Goal: Information Seeking & Learning: Check status

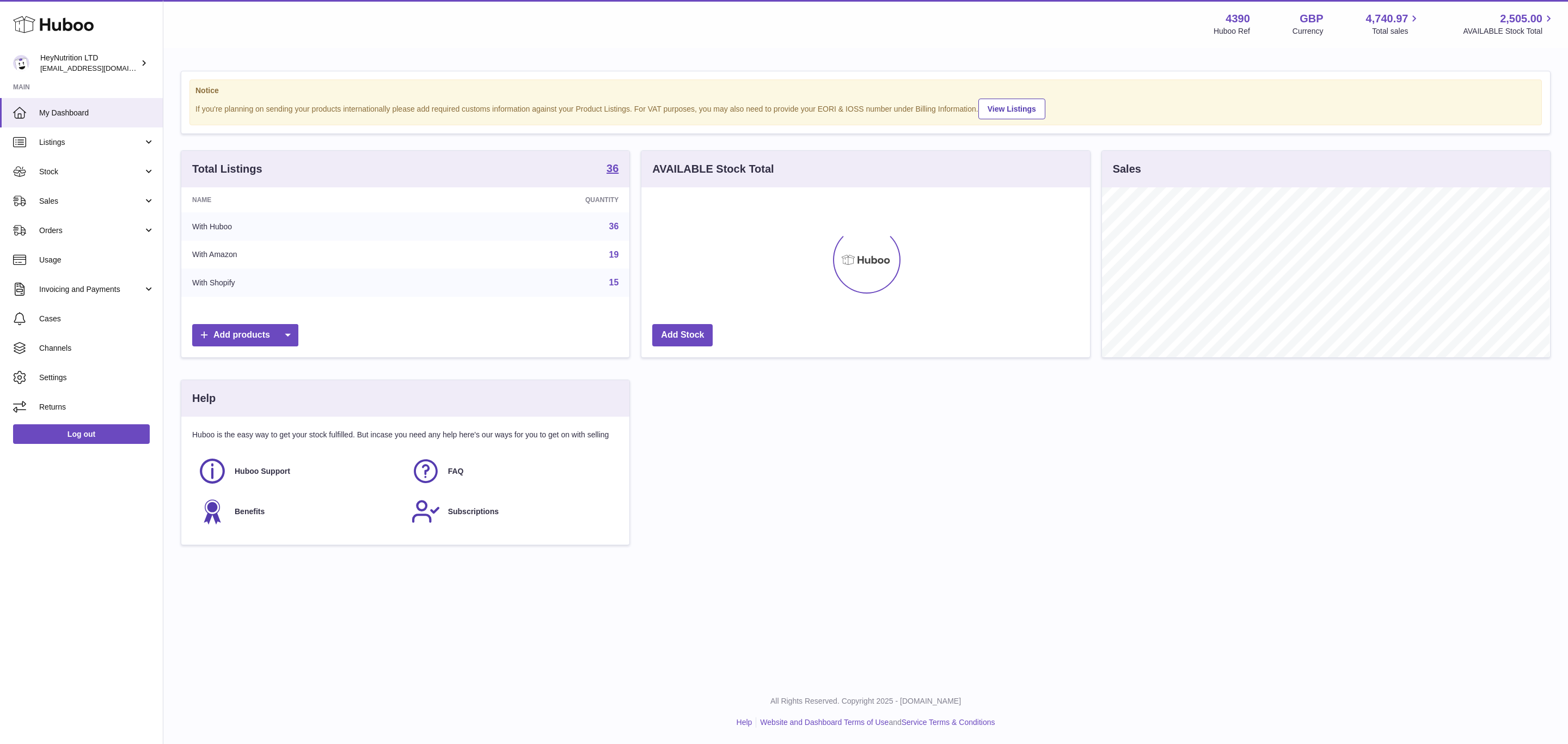
scroll to position [170, 448]
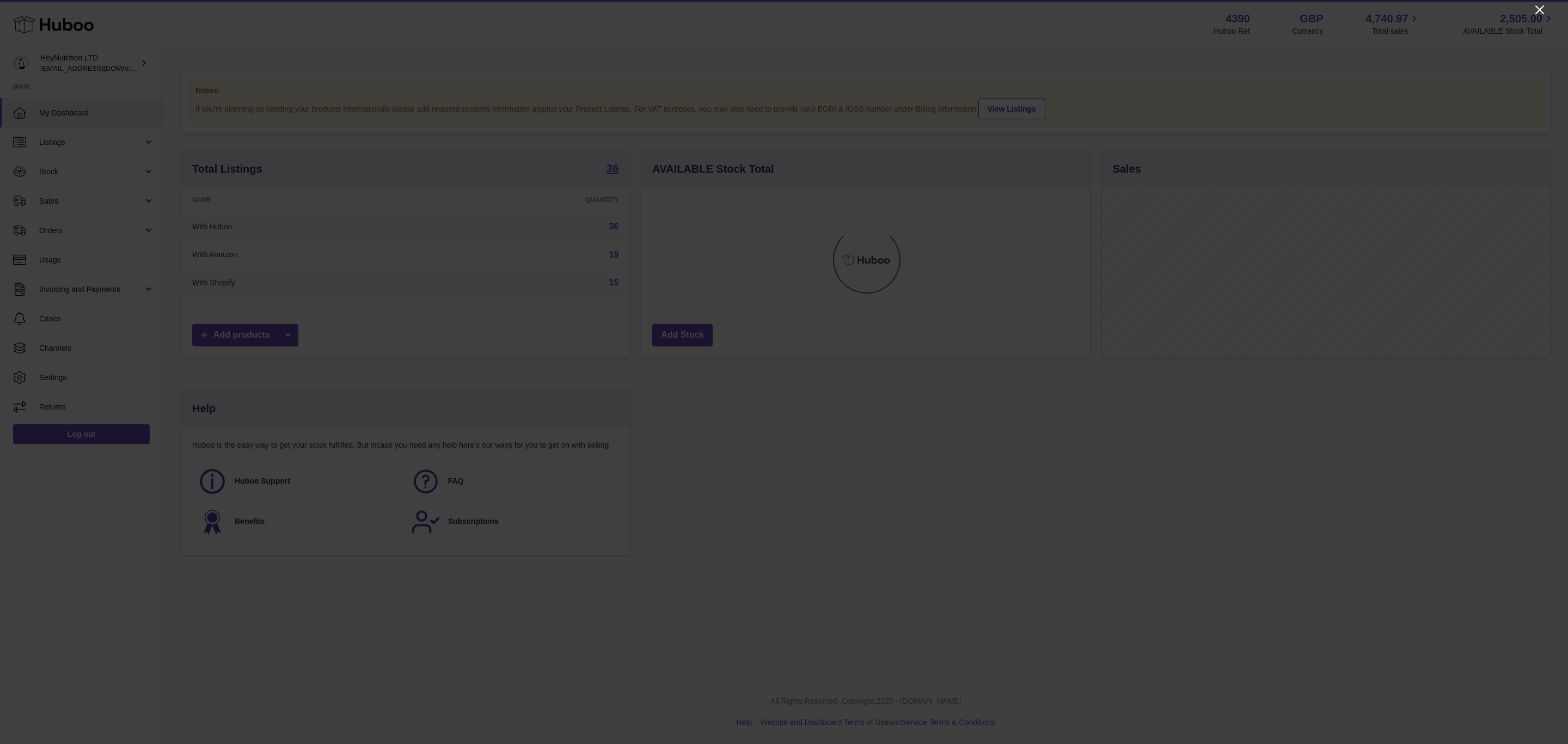
click at [1542, 3] on icon "Close" at bounding box center [1540, 10] width 13 height 13
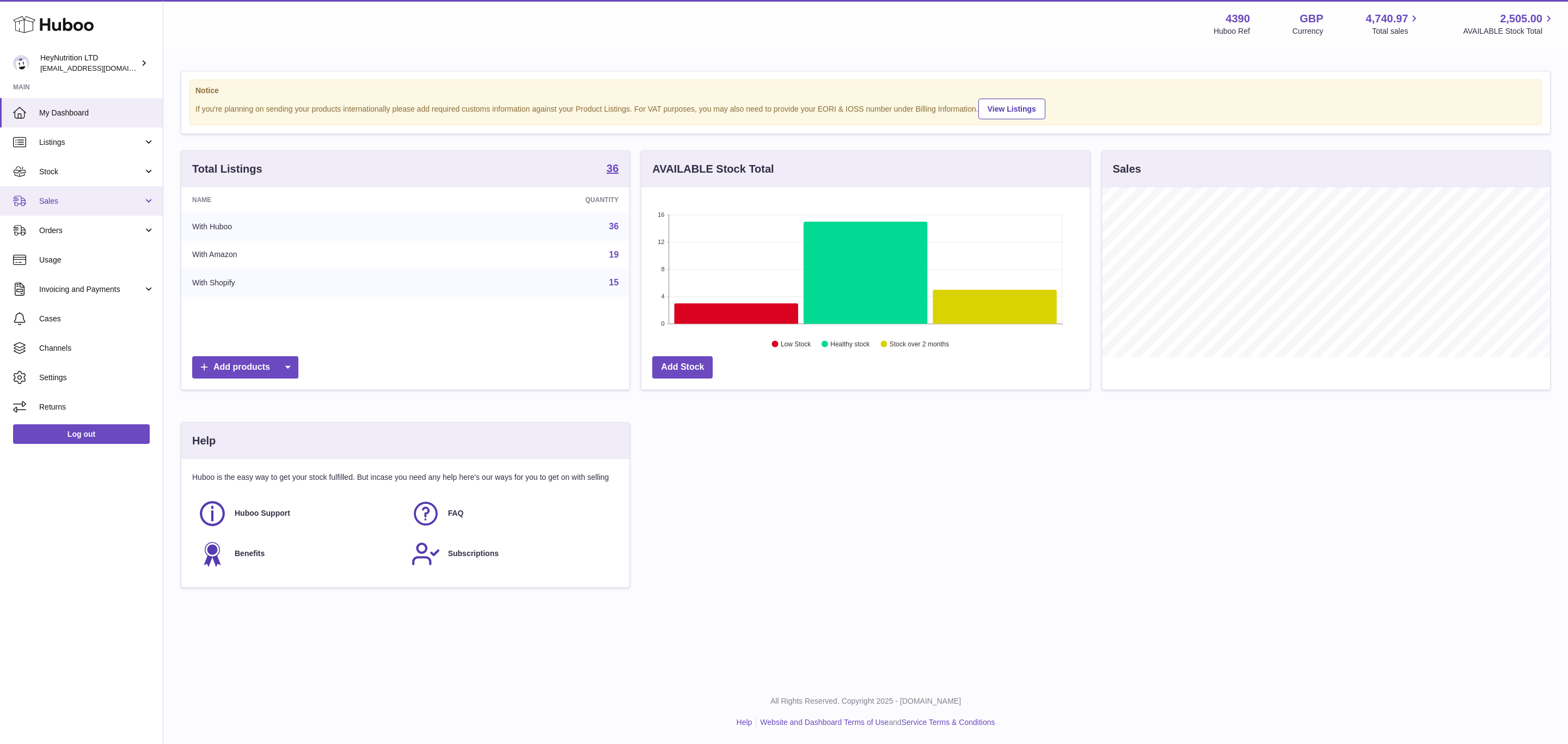
click at [76, 207] on span "Sales" at bounding box center [91, 201] width 104 height 10
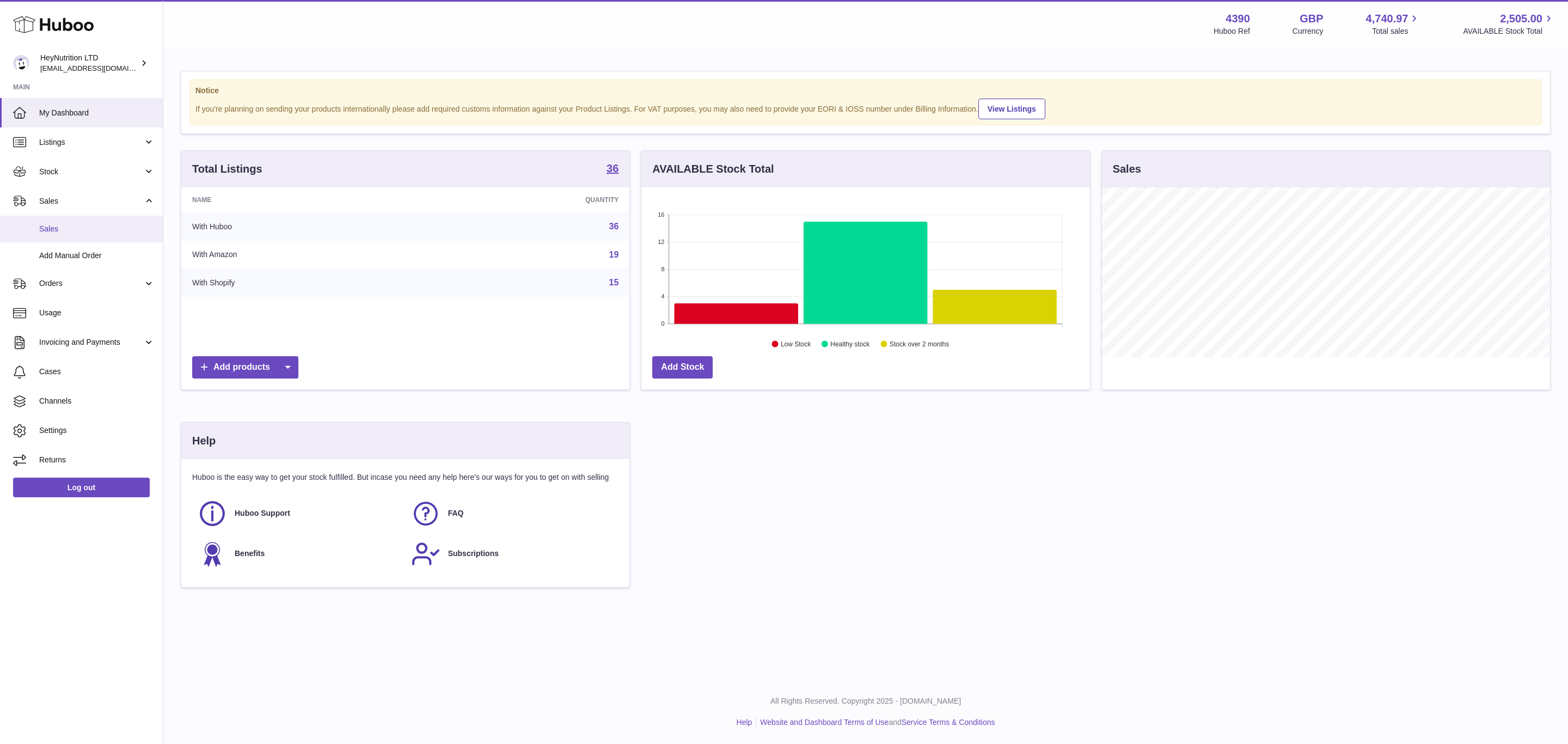
click at [62, 234] on span "Sales" at bounding box center [97, 229] width 116 height 10
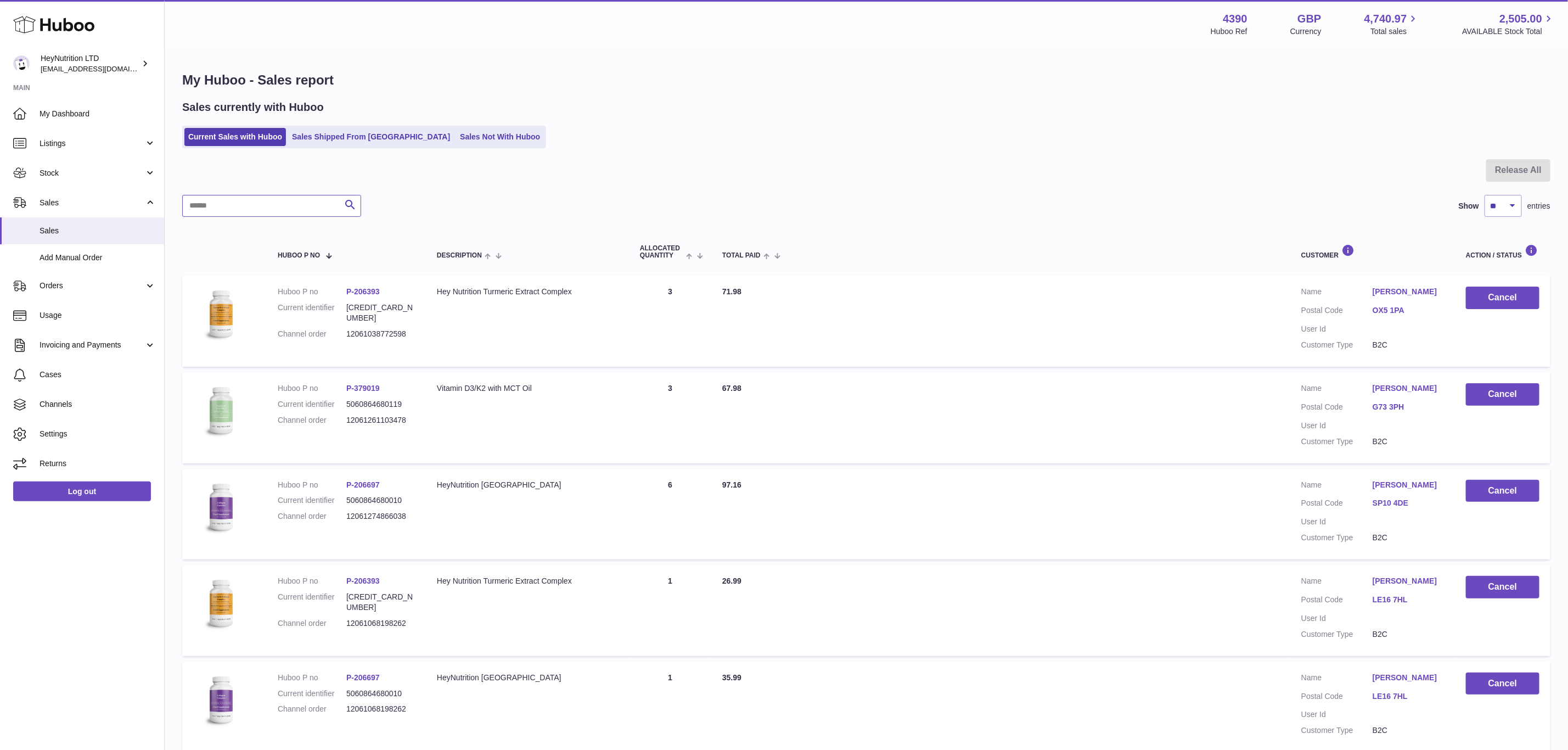
click at [307, 217] on input "text" at bounding box center [272, 206] width 179 height 22
paste input "**********"
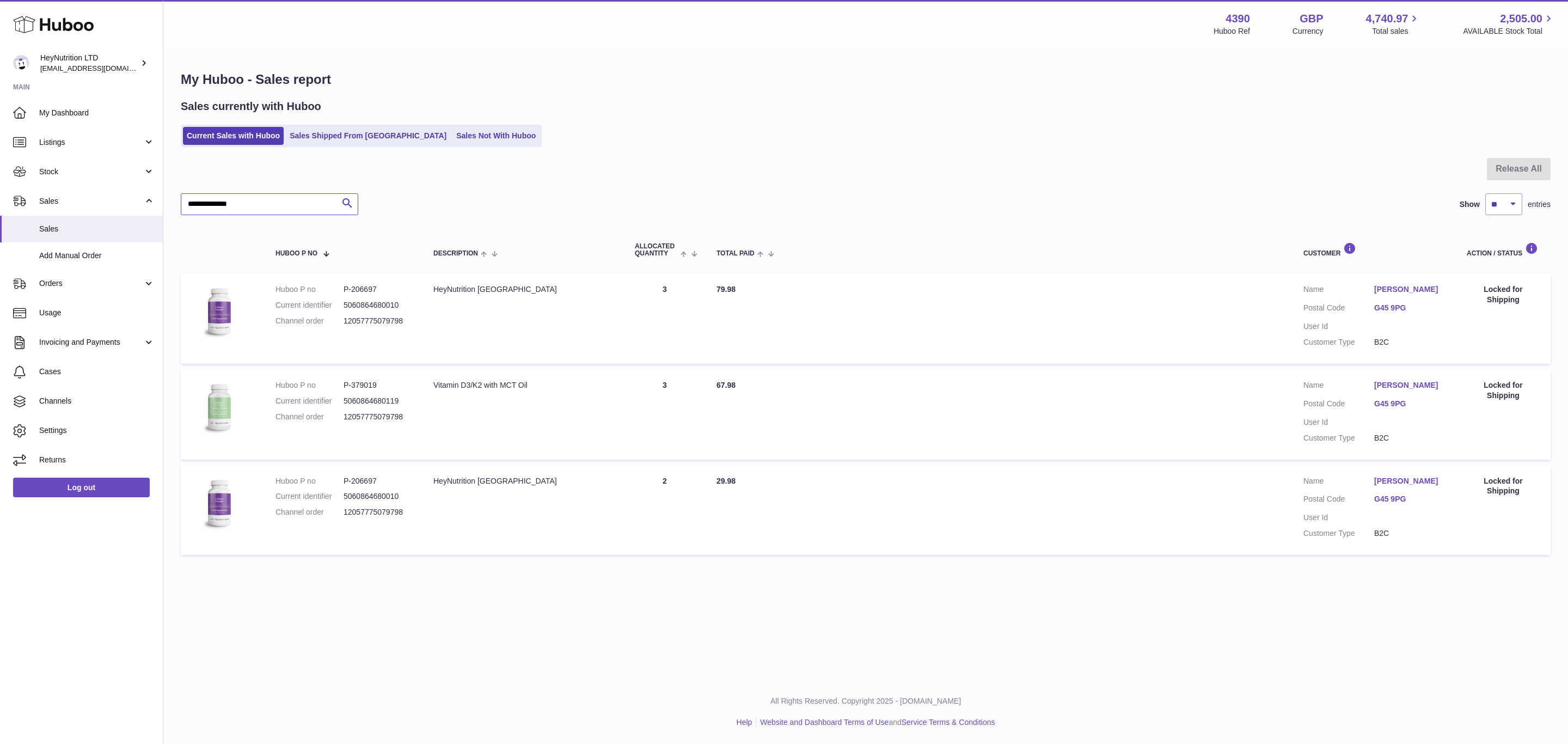
type input "**********"
click at [1399, 313] on link "G45 9PG" at bounding box center [1410, 307] width 71 height 10
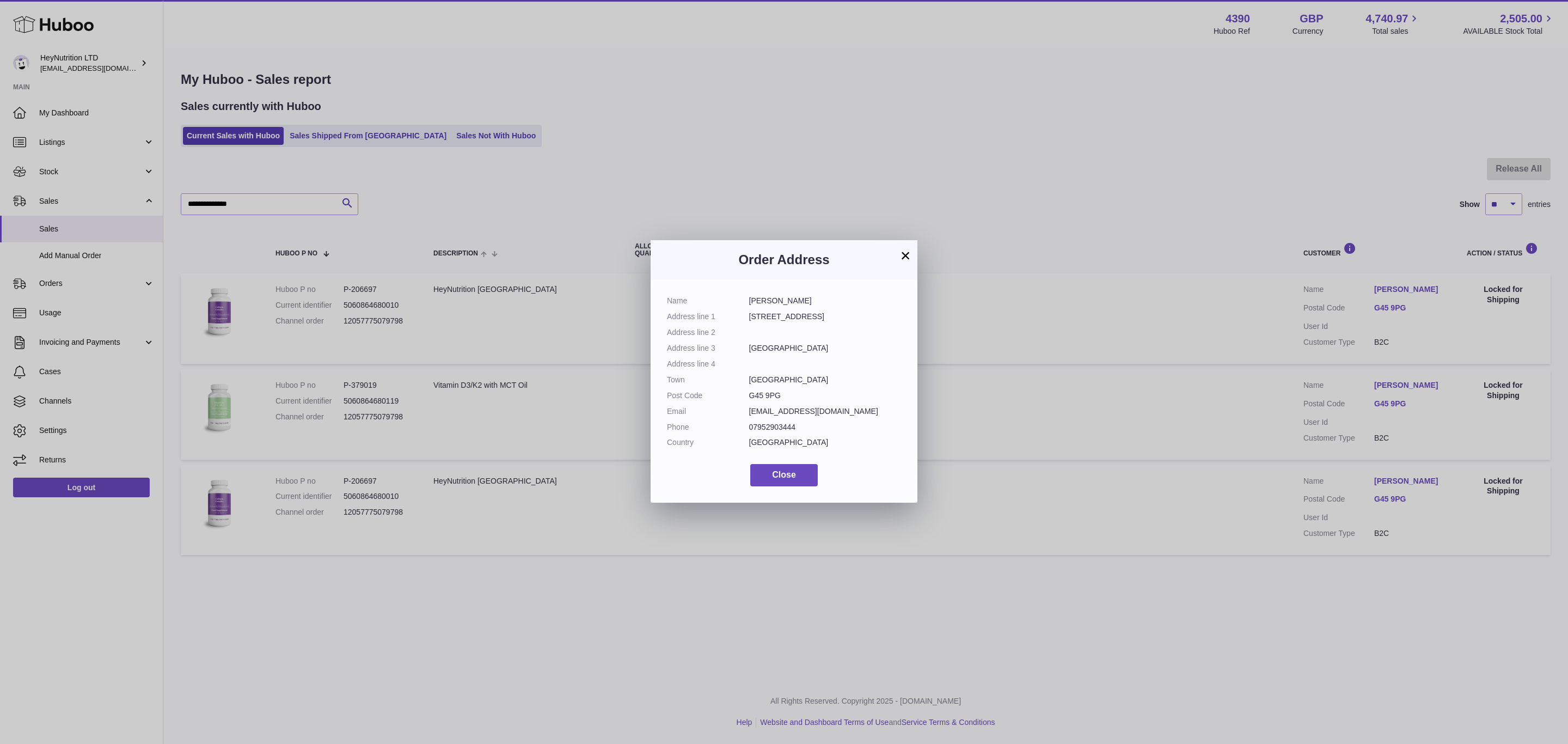
click at [905, 258] on button "×" at bounding box center [905, 255] width 13 height 13
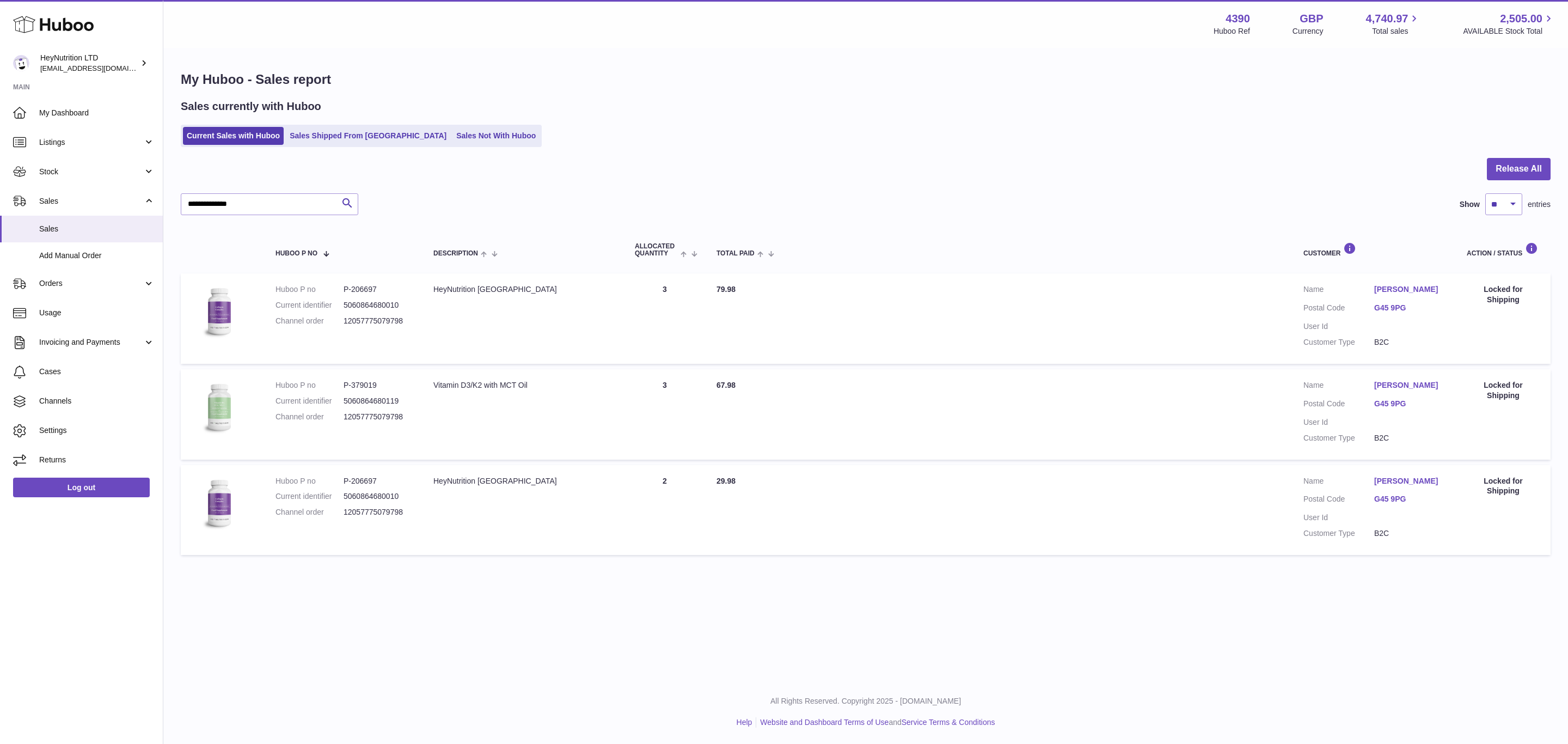
drag, startPoint x: 610, startPoint y: 152, endPoint x: 846, endPoint y: 74, distance: 248.6
click at [611, 147] on div "Current Sales with Huboo Sales Shipped From Huboo Sales Not With Huboo" at bounding box center [865, 136] width 1370 height 22
